Goal: Information Seeking & Learning: Check status

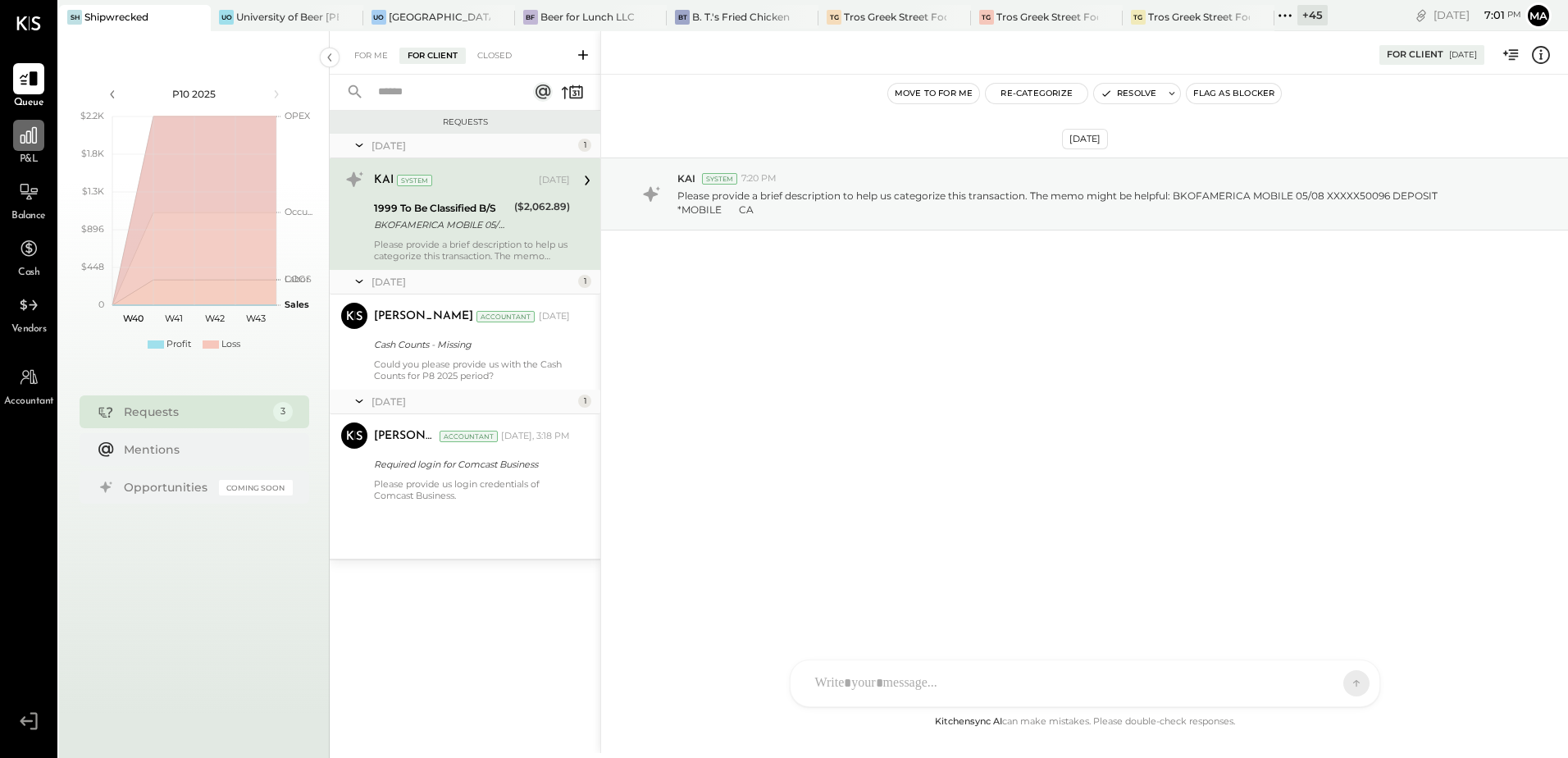
click at [28, 142] on icon at bounding box center [28, 135] width 16 height 16
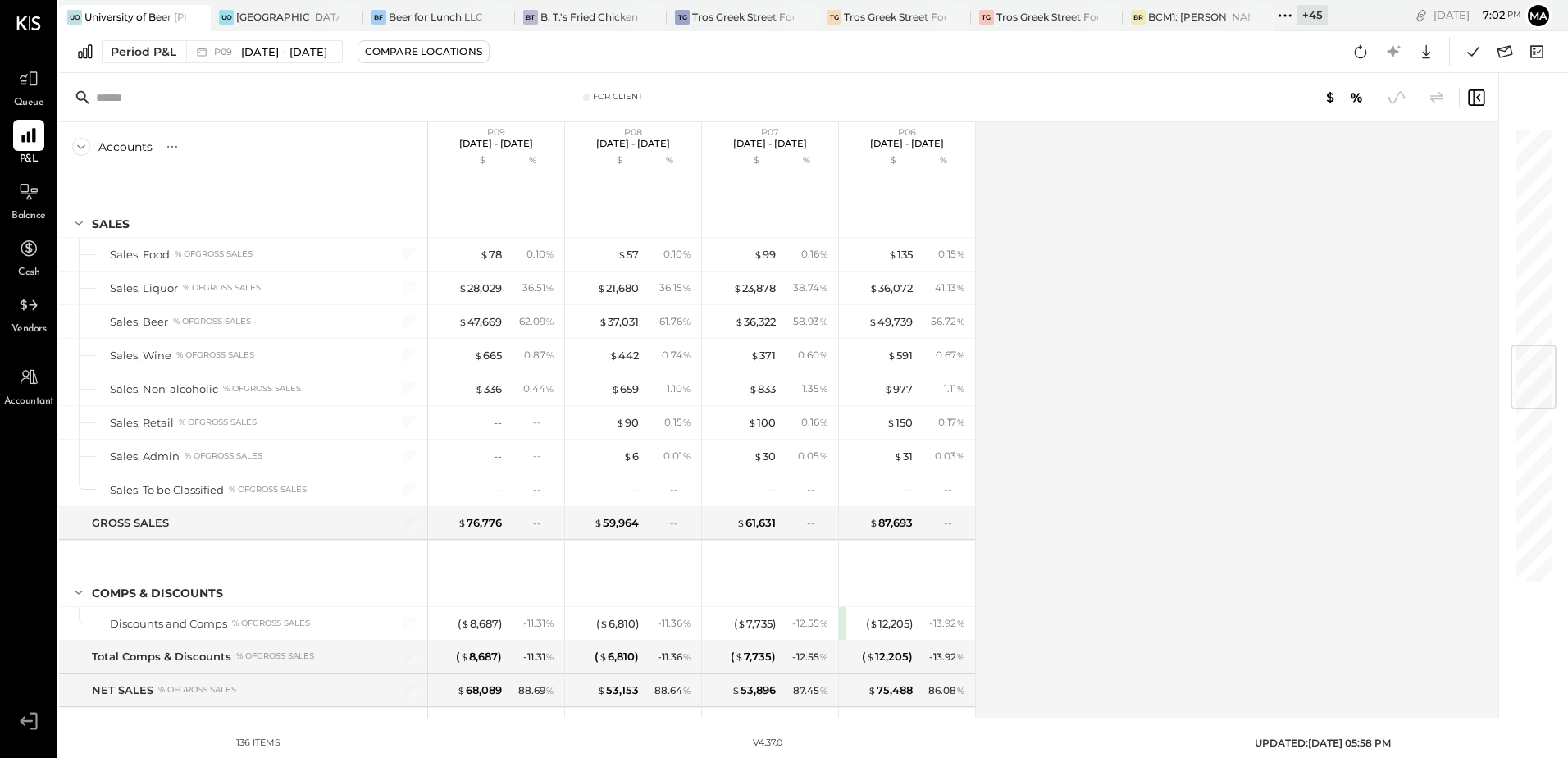
scroll to position [1829, 0]
